Goal: Task Accomplishment & Management: Use online tool/utility

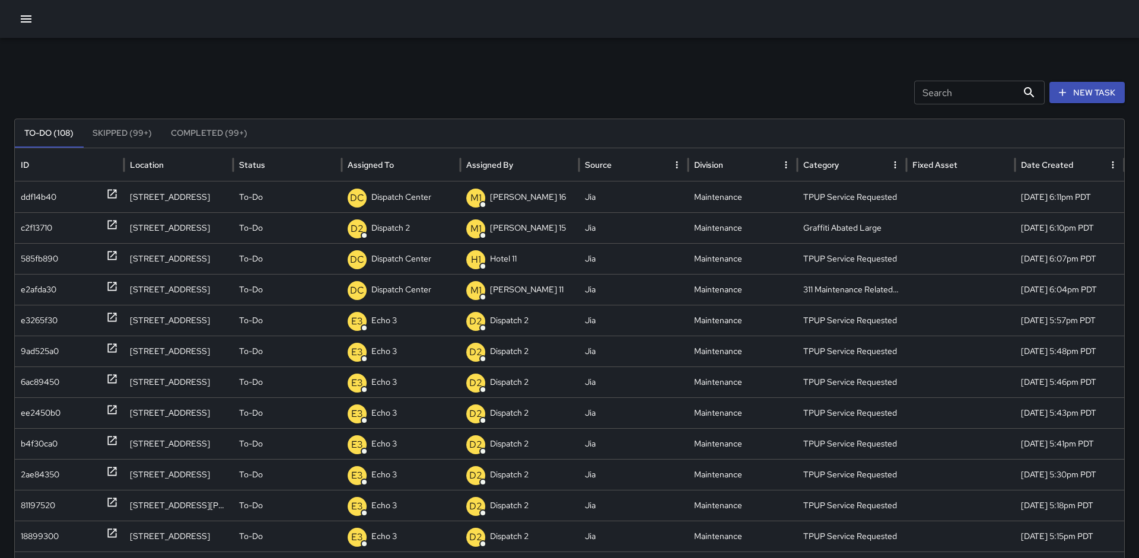
scroll to position [31, 0]
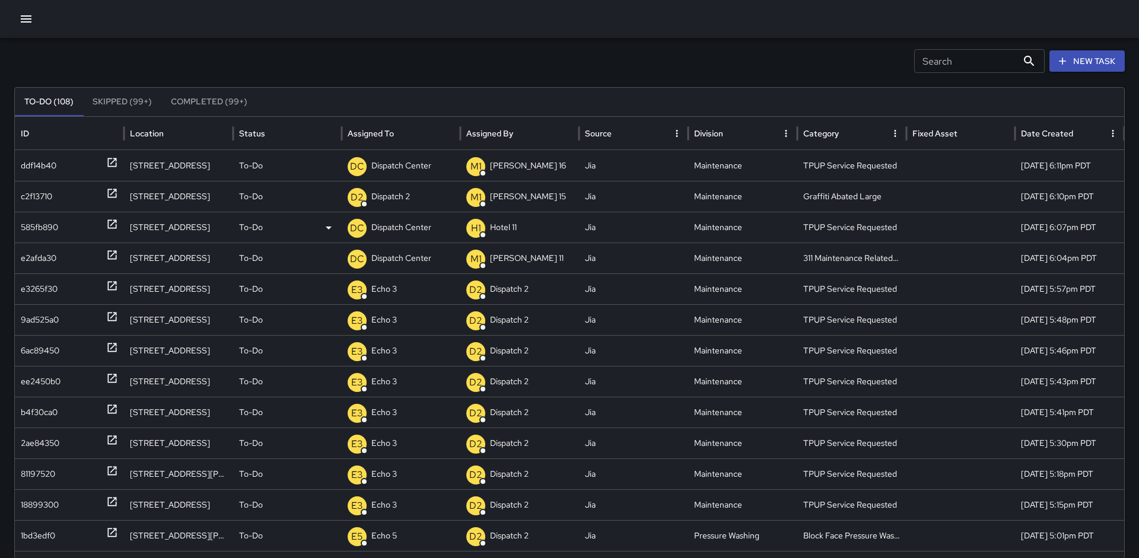
click at [392, 237] on p "Dispatch Center" at bounding box center [401, 227] width 60 height 30
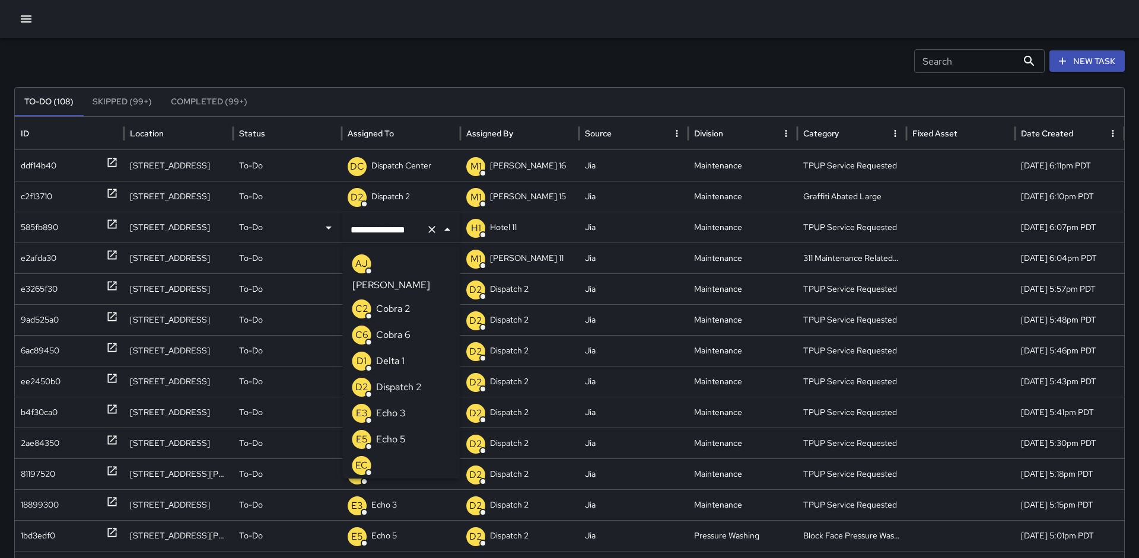
scroll to position [0, 1]
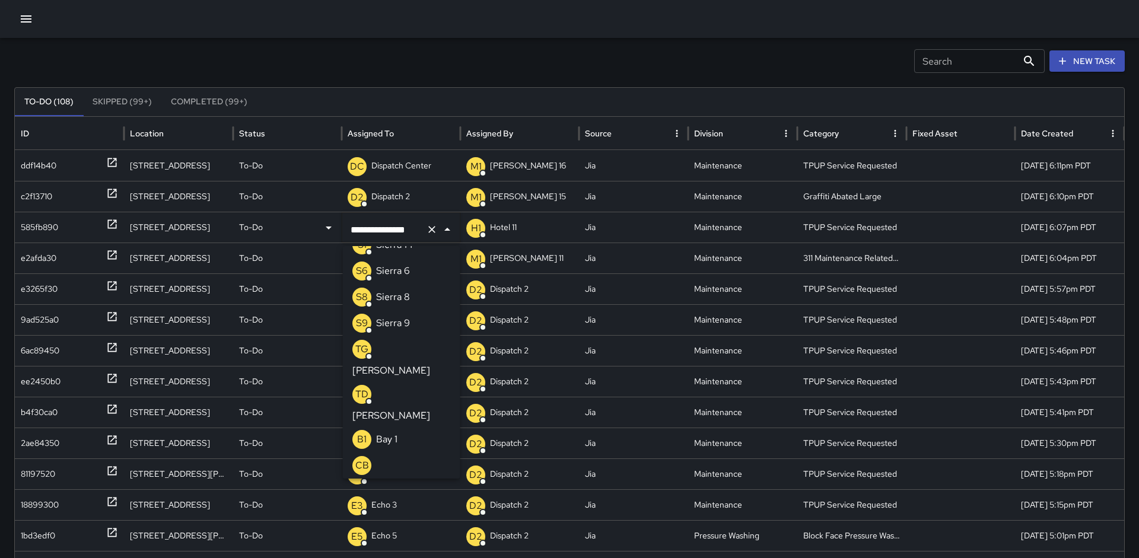
drag, startPoint x: 422, startPoint y: 230, endPoint x: 386, endPoint y: 229, distance: 36.2
click at [386, 229] on div "**********" at bounding box center [400, 229] width 117 height 33
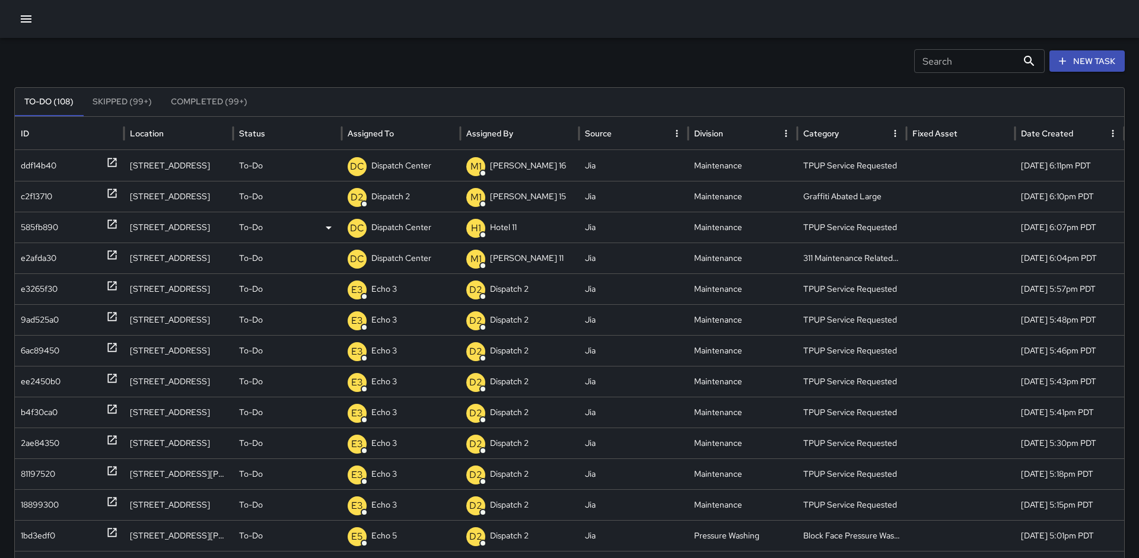
click at [405, 230] on p "Dispatch Center" at bounding box center [401, 227] width 60 height 30
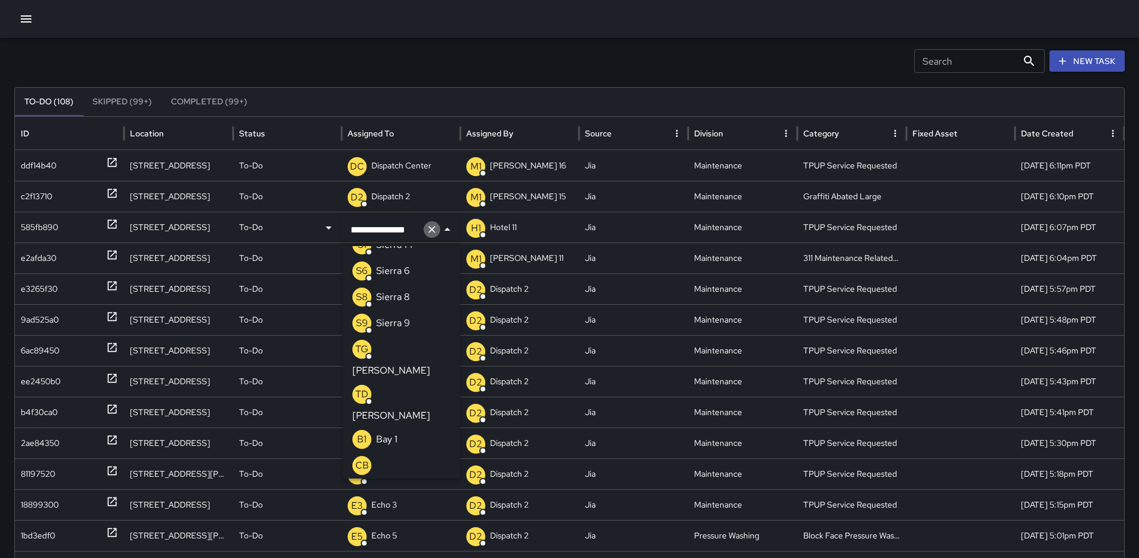
click at [428, 229] on icon "Clear" at bounding box center [432, 230] width 12 height 12
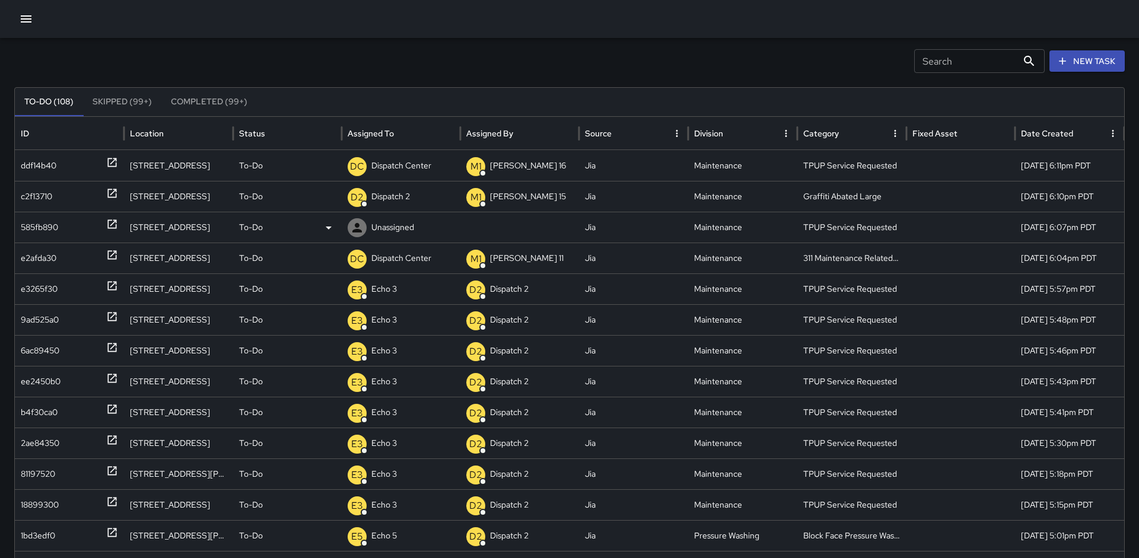
click at [430, 229] on div "Unassigned" at bounding box center [401, 227] width 107 height 30
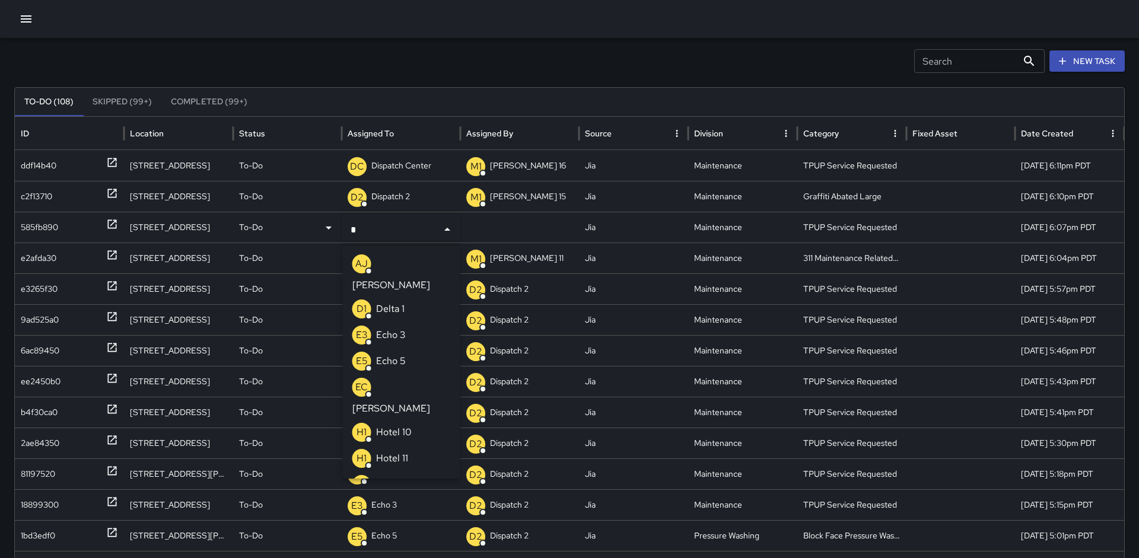
type input "**"
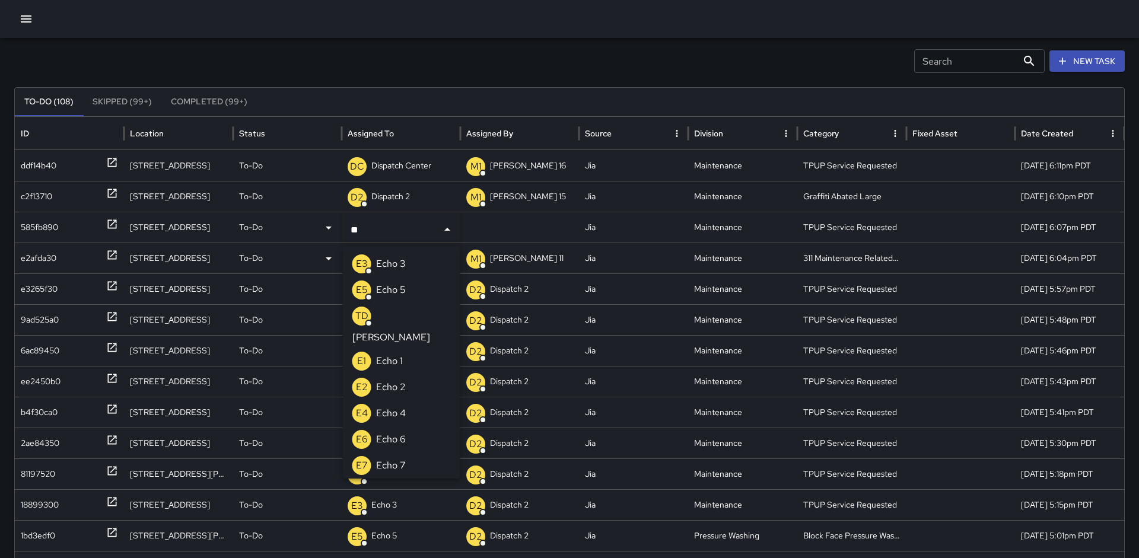
click at [412, 259] on li "E3 Echo 3" at bounding box center [401, 264] width 117 height 26
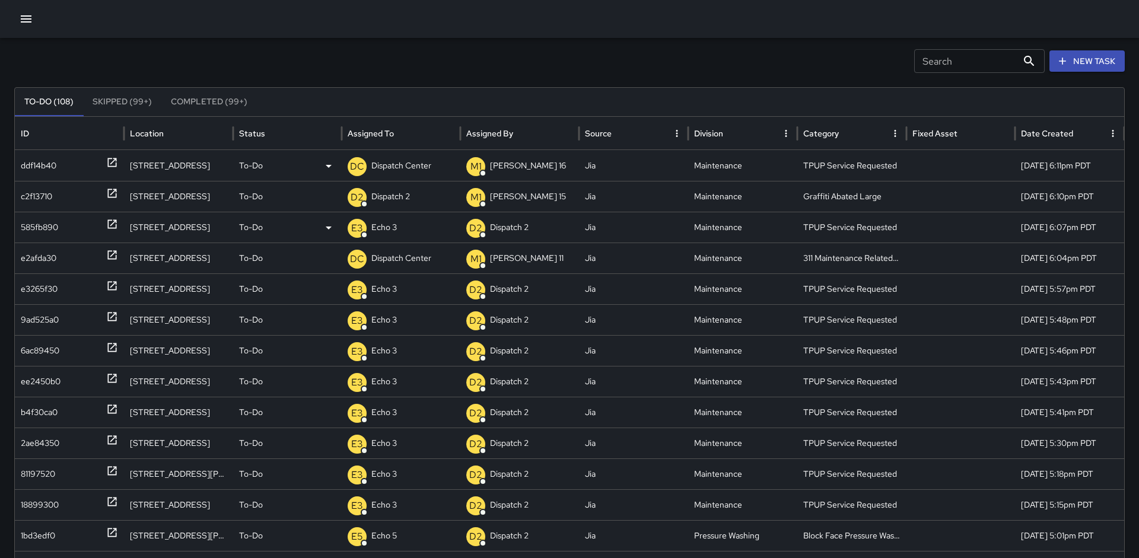
click at [395, 172] on p "Dispatch Center" at bounding box center [401, 166] width 60 height 30
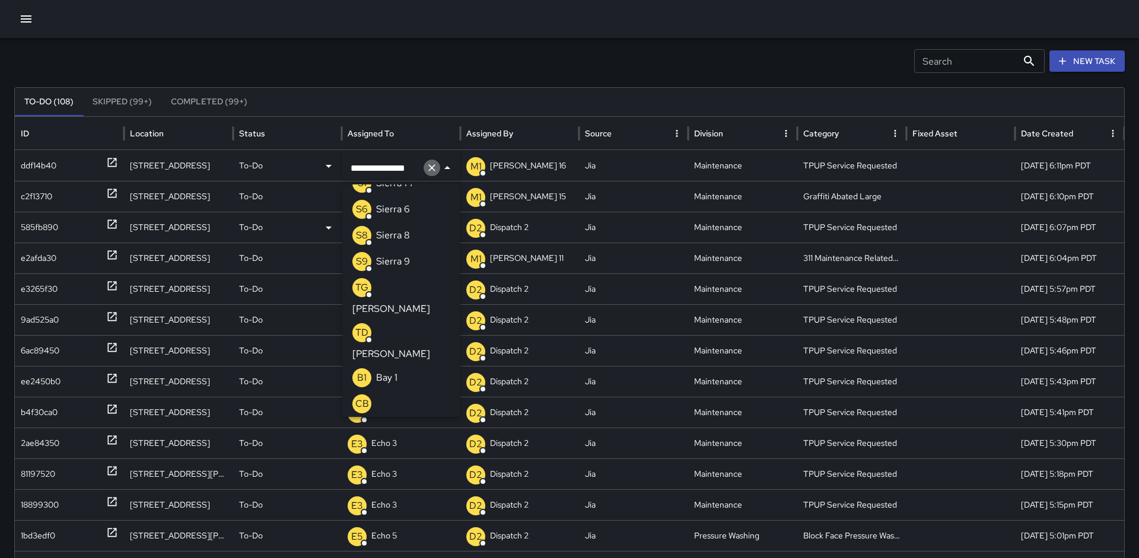
click at [426, 167] on icon "Clear" at bounding box center [432, 168] width 12 height 12
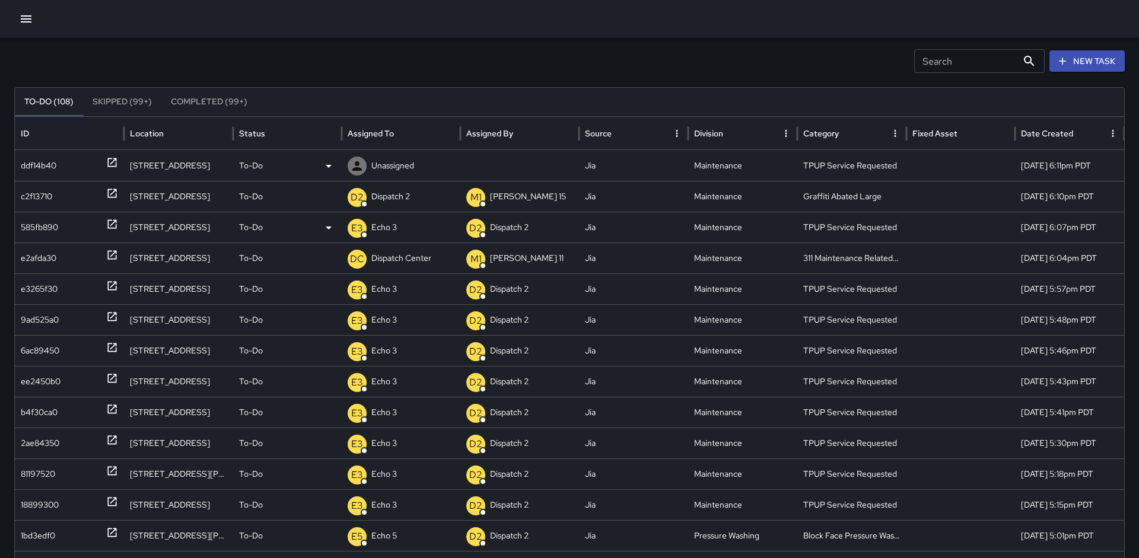
click at [406, 167] on p "Unassigned" at bounding box center [392, 166] width 43 height 30
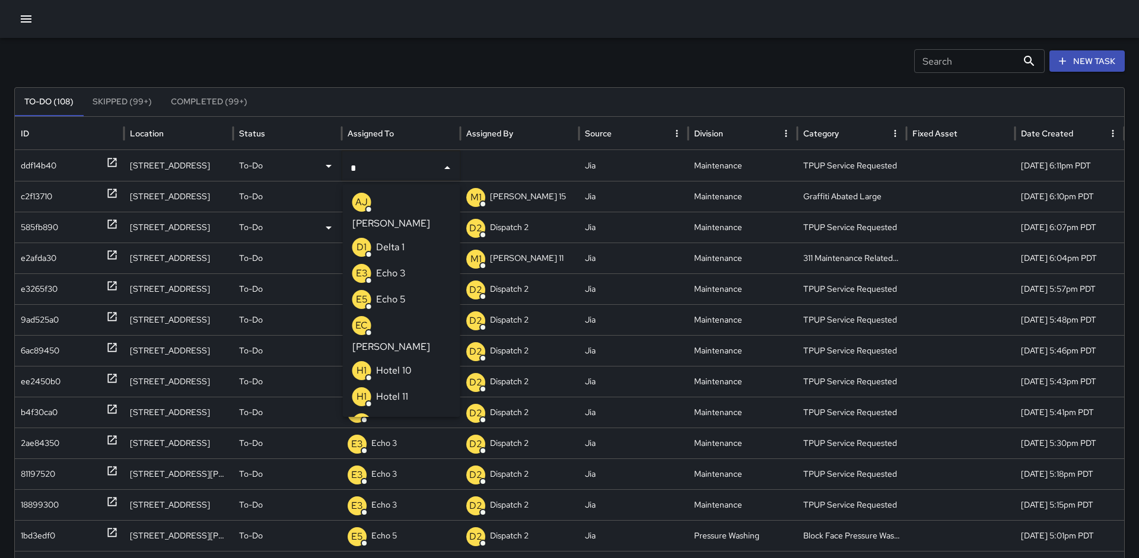
type input "**"
click at [386, 197] on p "Echo 3" at bounding box center [391, 202] width 30 height 14
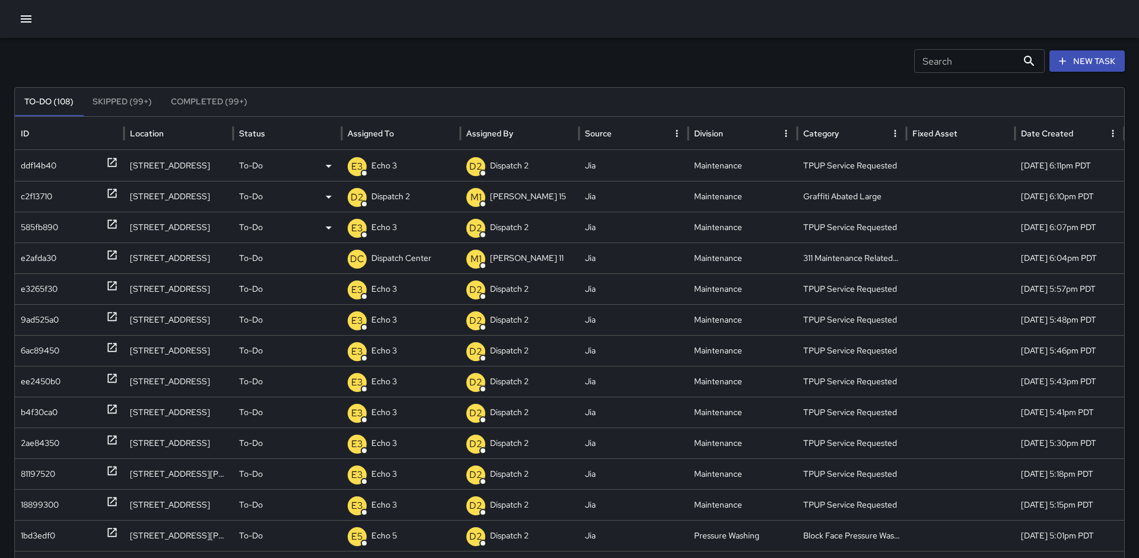
click at [116, 198] on icon at bounding box center [112, 194] width 12 height 12
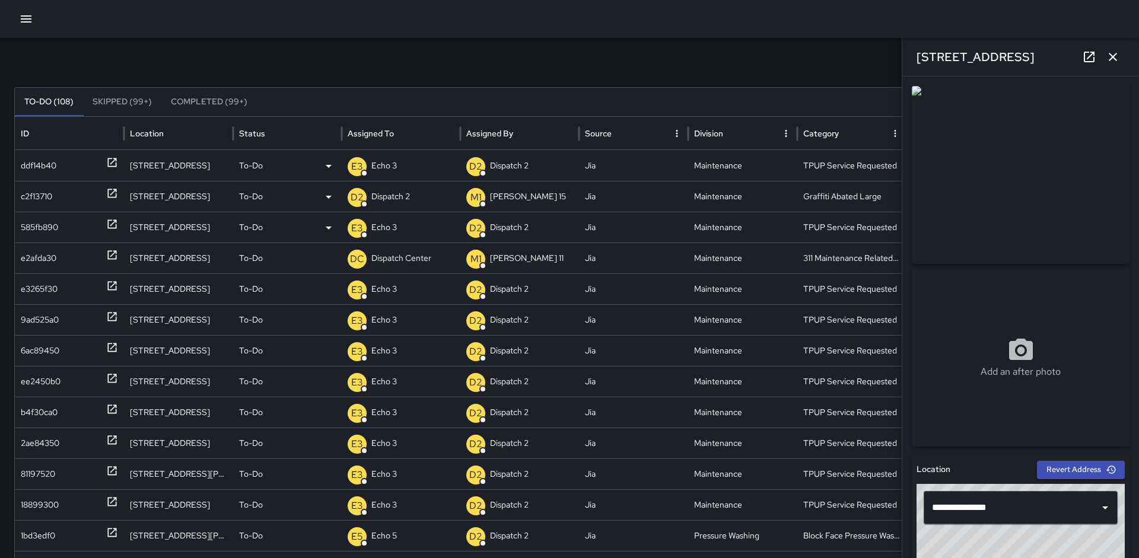
click at [403, 198] on p "Dispatch 2" at bounding box center [390, 197] width 39 height 30
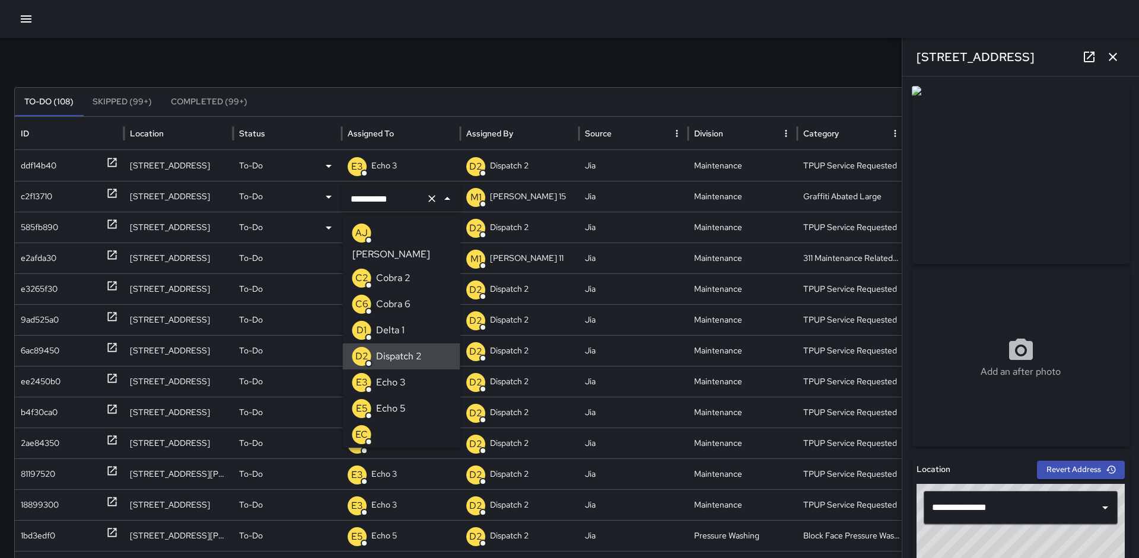
click at [435, 201] on icon "Clear" at bounding box center [432, 199] width 12 height 12
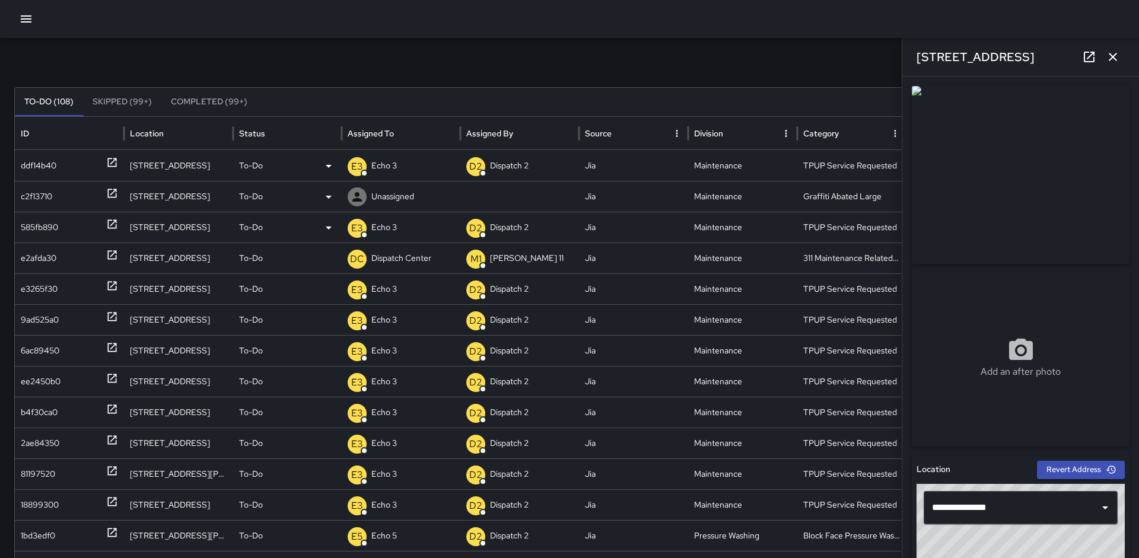
click at [400, 200] on p "Unassigned" at bounding box center [392, 197] width 43 height 30
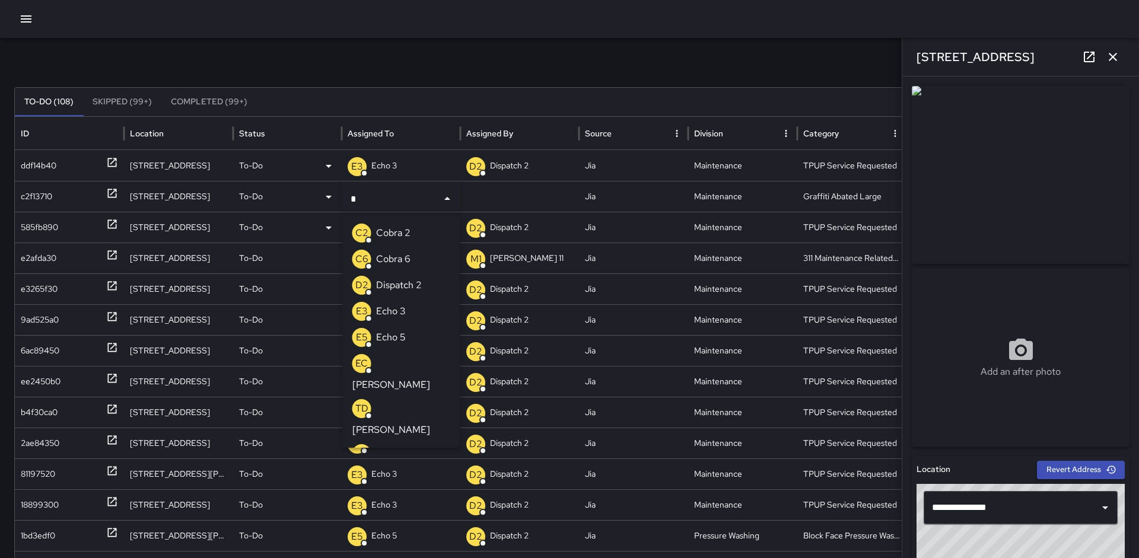
click at [392, 230] on p "Cobra 2" at bounding box center [393, 233] width 34 height 14
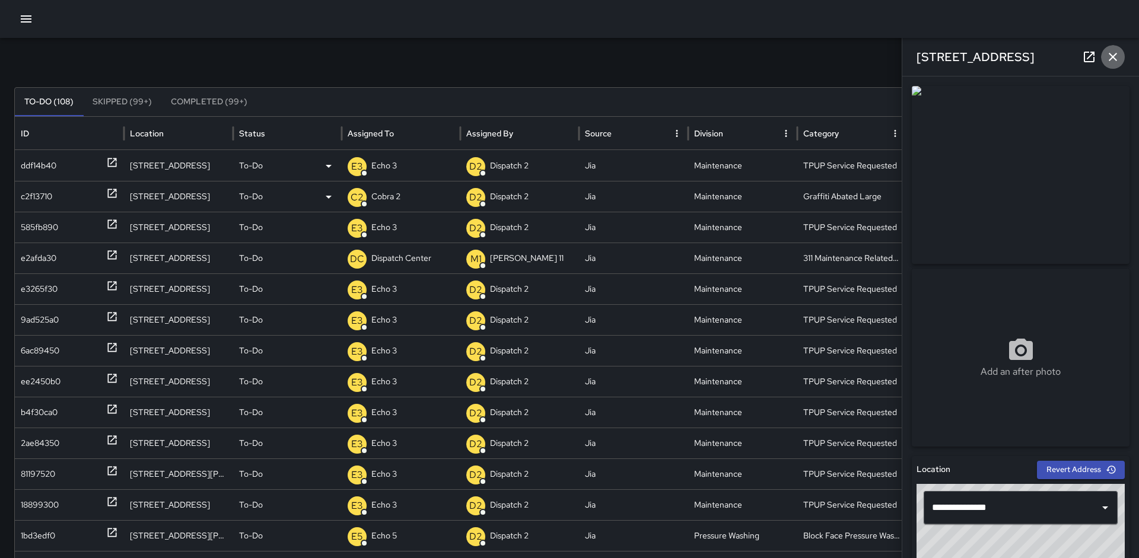
click at [1113, 59] on icon "button" at bounding box center [1113, 57] width 14 height 14
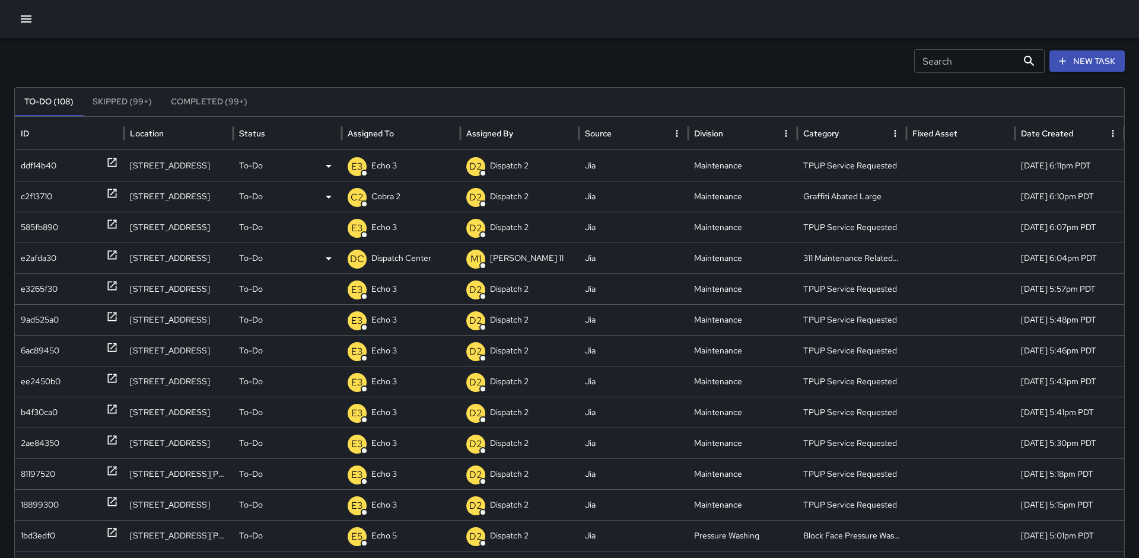
click at [115, 255] on icon at bounding box center [112, 255] width 12 height 12
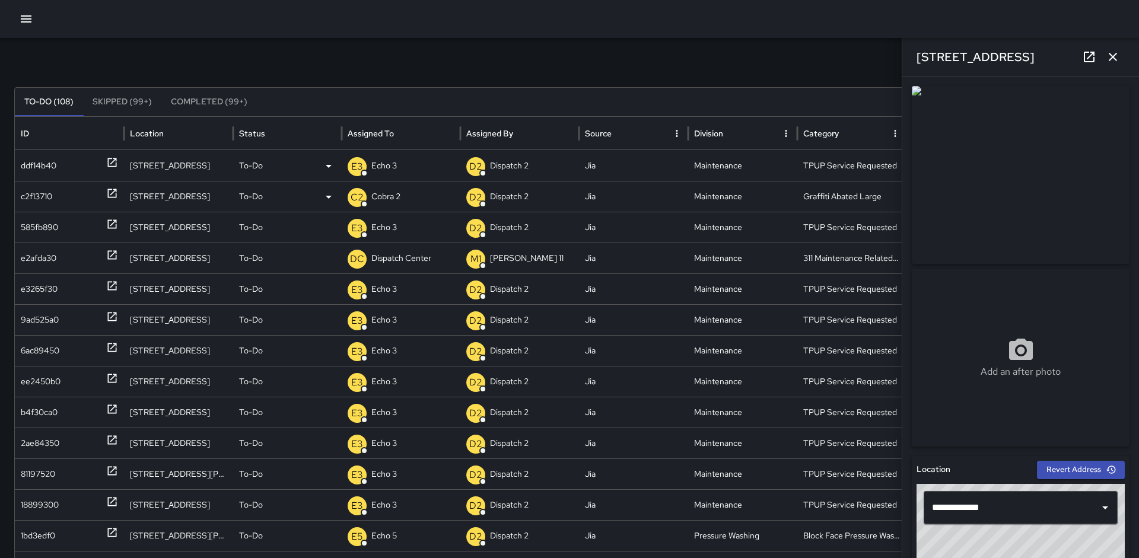
drag, startPoint x: 1063, startPoint y: 146, endPoint x: 693, endPoint y: 16, distance: 392.4
click at [1129, 62] on div "100 Bay Place" at bounding box center [1021, 57] width 237 height 38
click at [1119, 58] on icon "button" at bounding box center [1113, 57] width 14 height 14
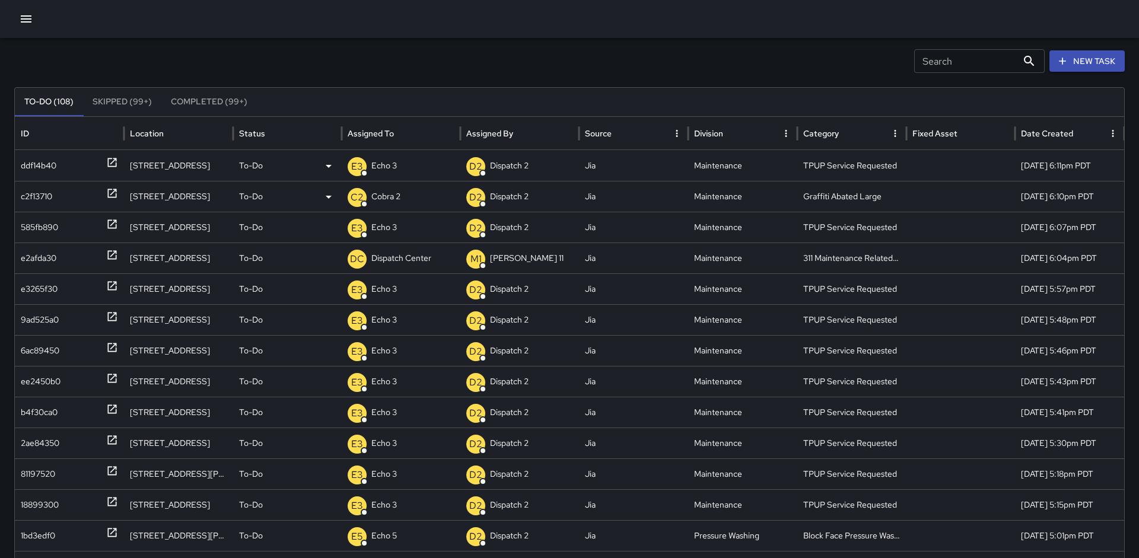
click at [32, 28] on div at bounding box center [569, 19] width 1139 height 38
drag, startPoint x: 113, startPoint y: 159, endPoint x: 119, endPoint y: 161, distance: 6.2
click at [113, 160] on icon at bounding box center [112, 163] width 12 height 12
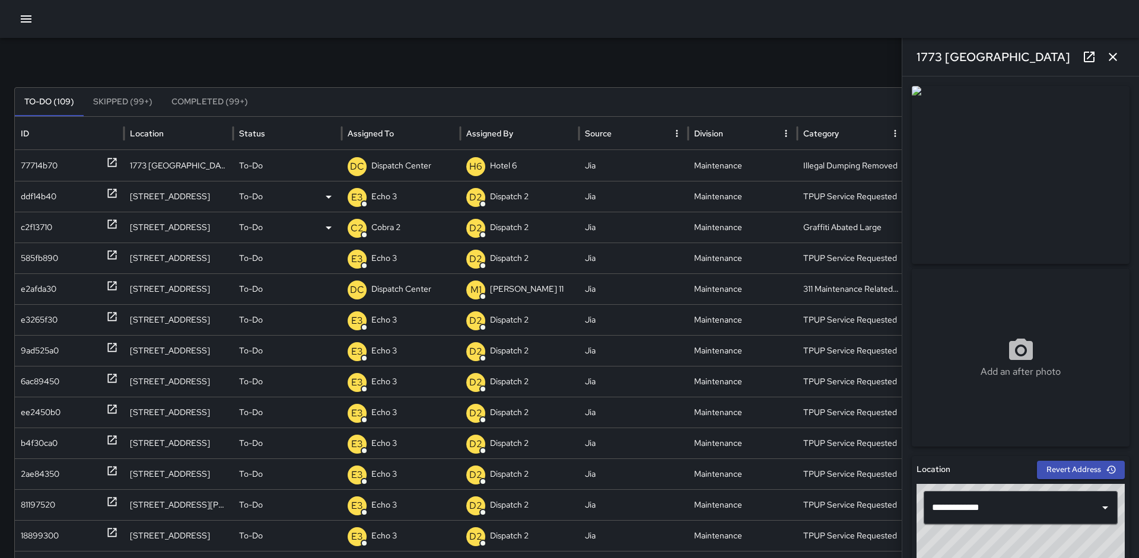
click at [1083, 62] on icon at bounding box center [1089, 57] width 14 height 14
click at [411, 171] on p "Dispatch Center" at bounding box center [401, 166] width 60 height 30
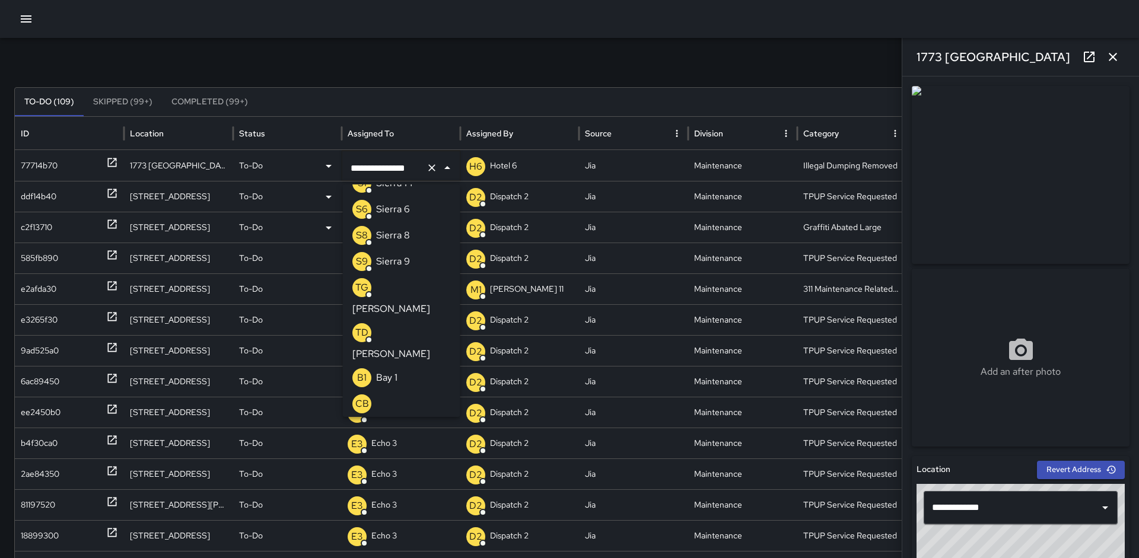
drag, startPoint x: 409, startPoint y: 167, endPoint x: 441, endPoint y: 166, distance: 32.1
click at [441, 166] on div "**********" at bounding box center [400, 167] width 117 height 33
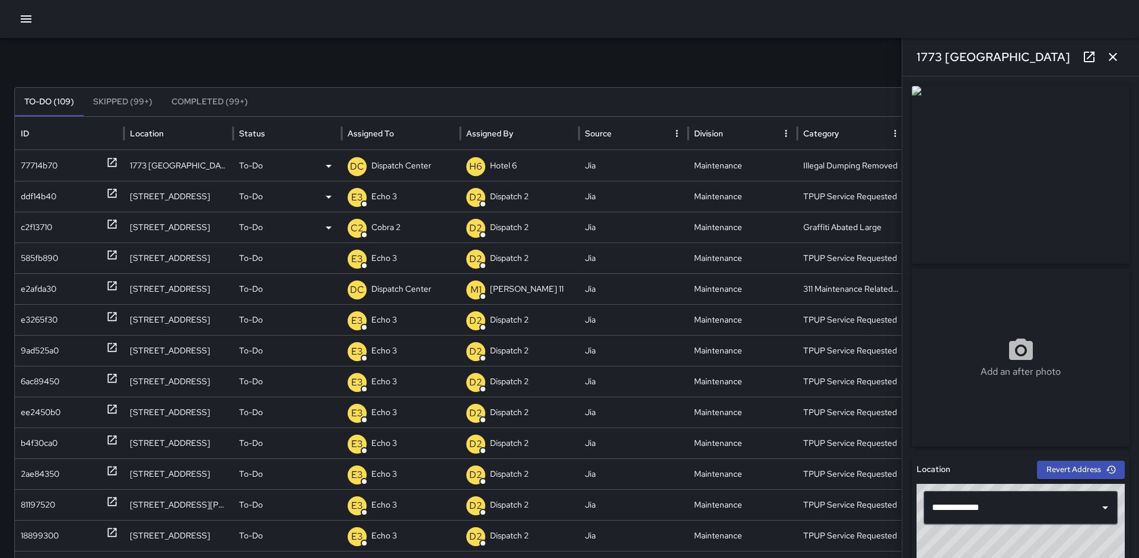
click at [423, 166] on p "Dispatch Center" at bounding box center [401, 166] width 60 height 30
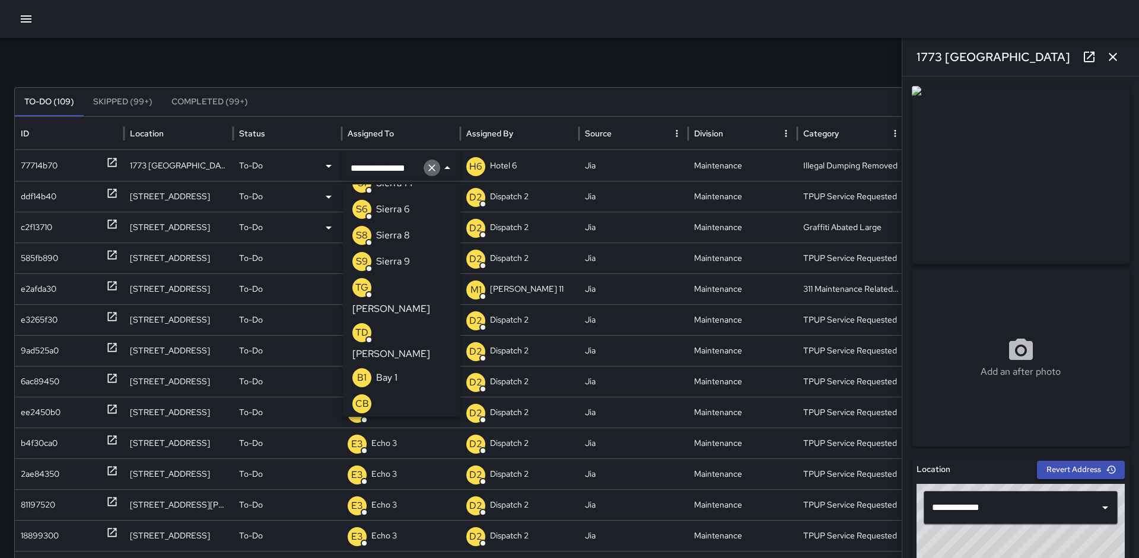
click at [430, 167] on icon "Clear" at bounding box center [432, 168] width 12 height 12
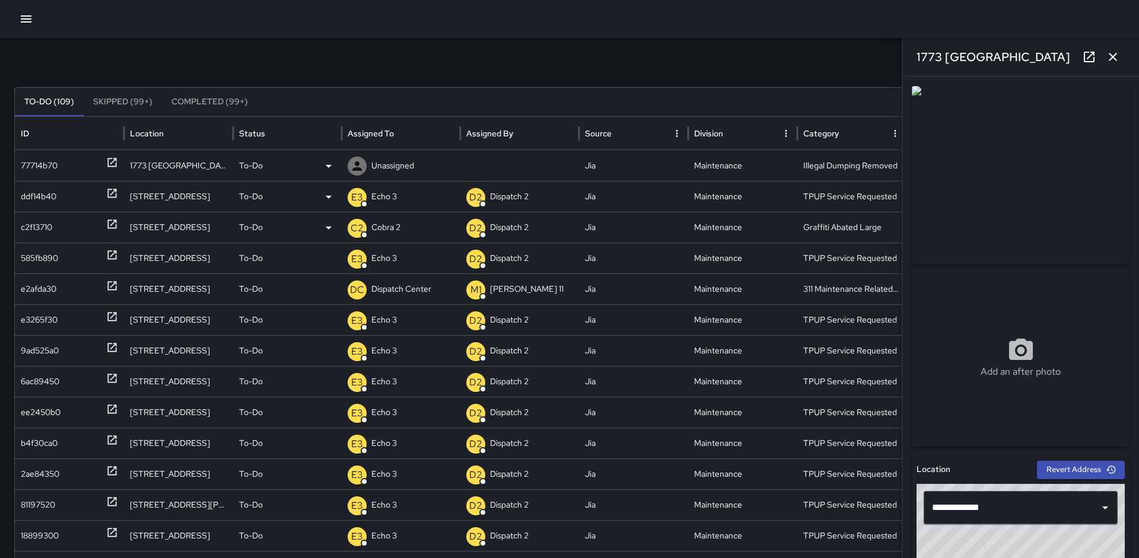
click at [399, 166] on p "Unassigned" at bounding box center [392, 166] width 43 height 30
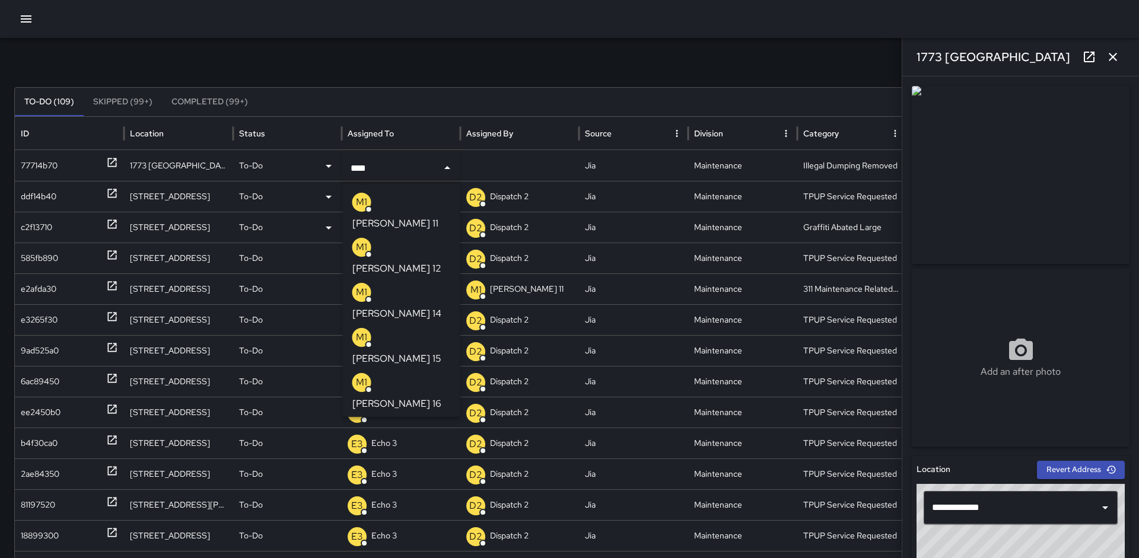
type input "****"
click at [412, 325] on li "M1 Mike 15" at bounding box center [401, 347] width 117 height 45
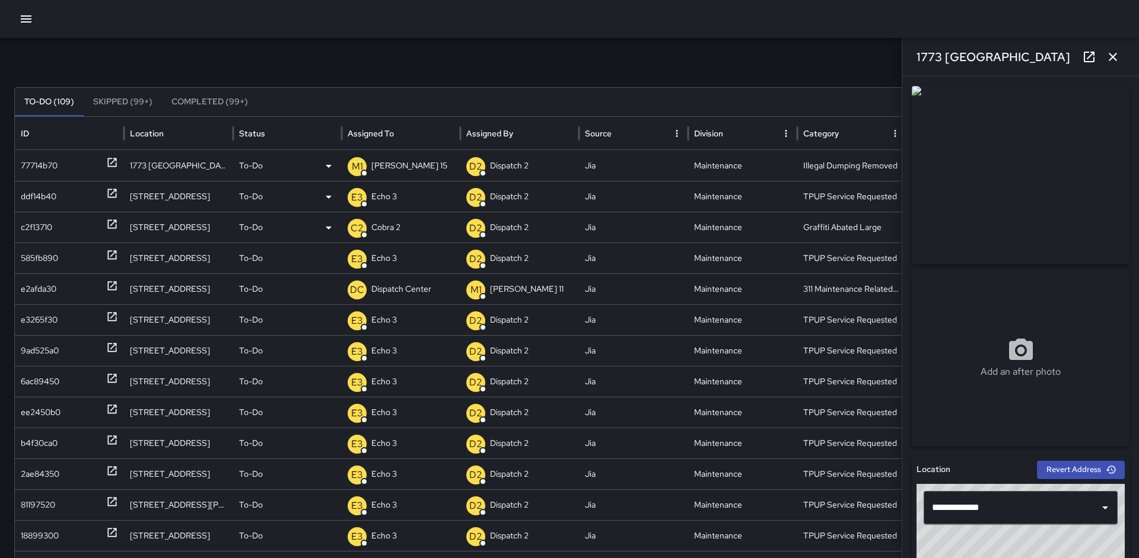
click at [1119, 53] on icon "button" at bounding box center [1113, 57] width 14 height 14
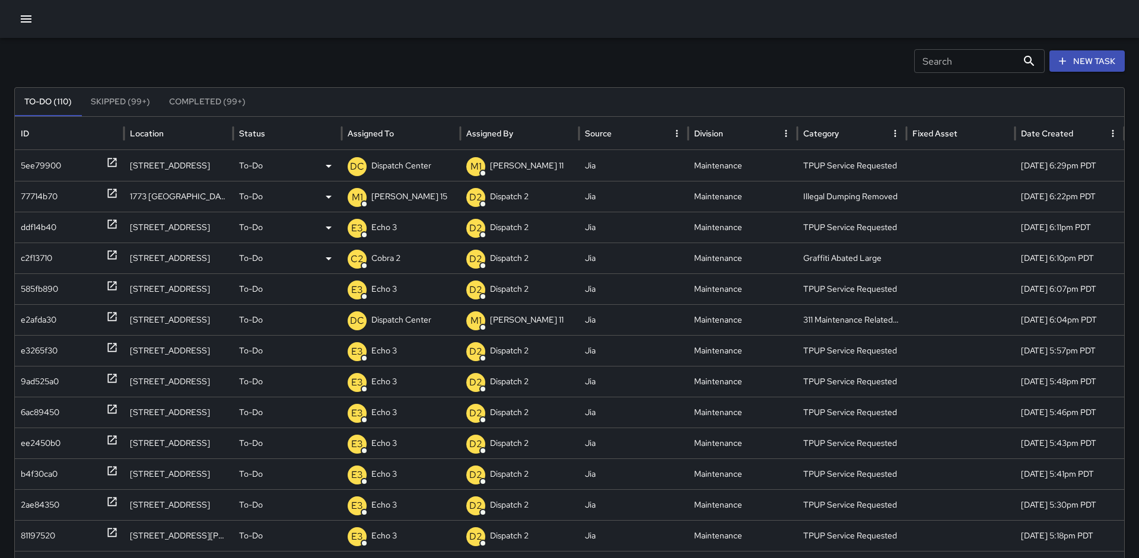
click at [426, 165] on p "Dispatch Center" at bounding box center [401, 166] width 60 height 30
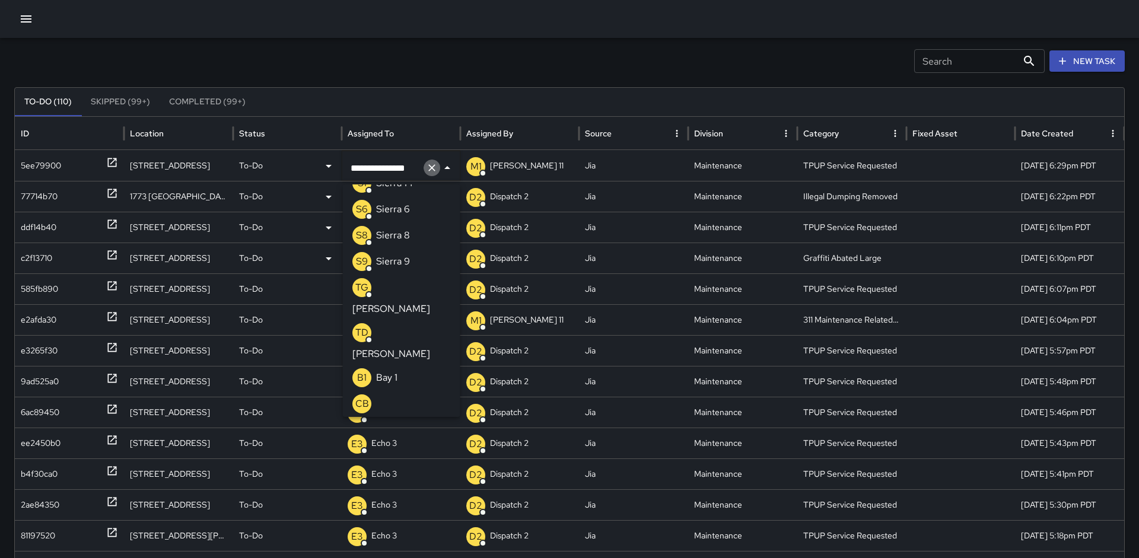
click at [425, 166] on button "Clear" at bounding box center [432, 168] width 17 height 17
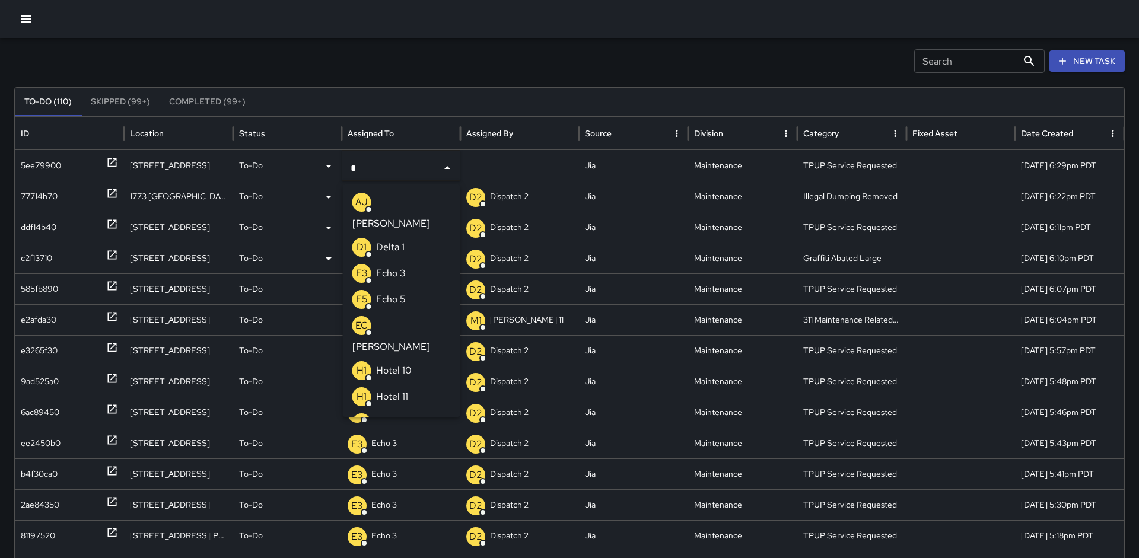
type input "**"
click at [401, 202] on p "Echo 3" at bounding box center [391, 202] width 30 height 14
